Goal: Information Seeking & Learning: Learn about a topic

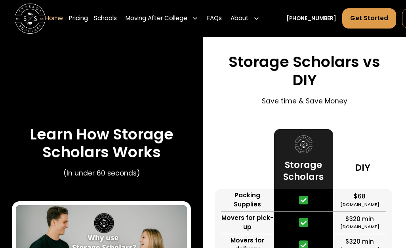
scroll to position [1335, 0]
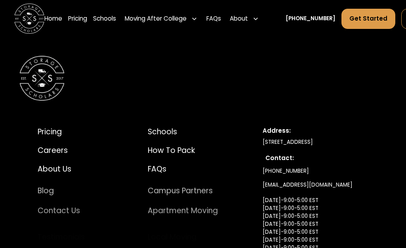
scroll to position [3832, 1]
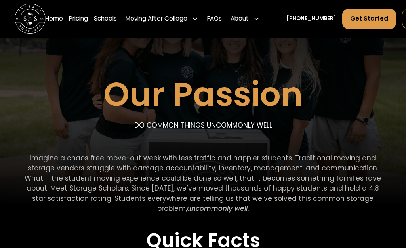
scroll to position [80, 0]
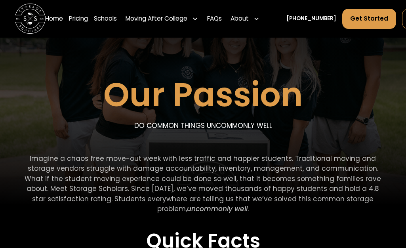
click at [137, 138] on div "Our Passion DO COMMON THINGS UNCOMMONLY WELL" at bounding box center [202, 115] width 199 height 76
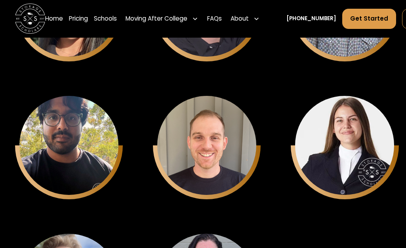
scroll to position [2522, 0]
